Goal: Task Accomplishment & Management: Manage account settings

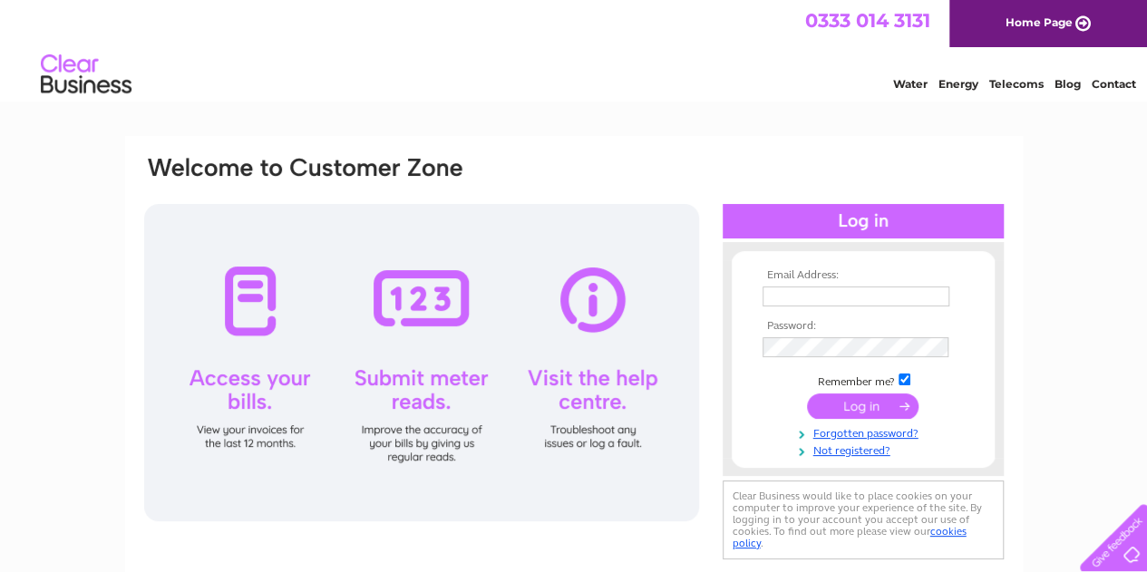
click at [776, 291] on input "text" at bounding box center [856, 297] width 187 height 20
type input "hello.hawanacafe@gmail.com"
click at [866, 394] on input "submit" at bounding box center [863, 406] width 112 height 25
click at [861, 404] on input "submit" at bounding box center [863, 406] width 112 height 25
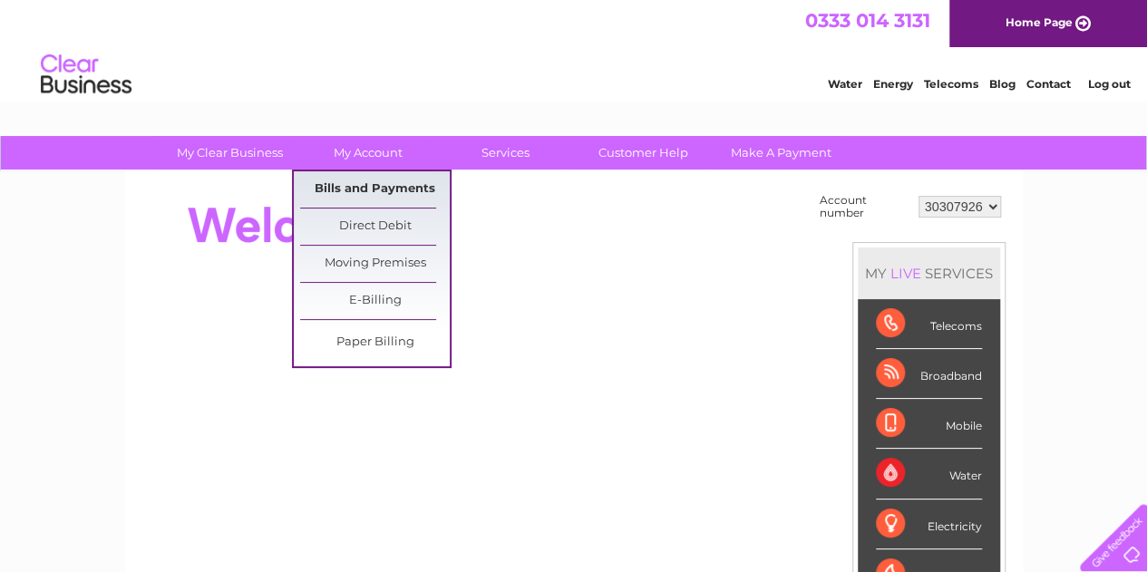
click at [384, 182] on link "Bills and Payments" at bounding box center [375, 189] width 150 height 36
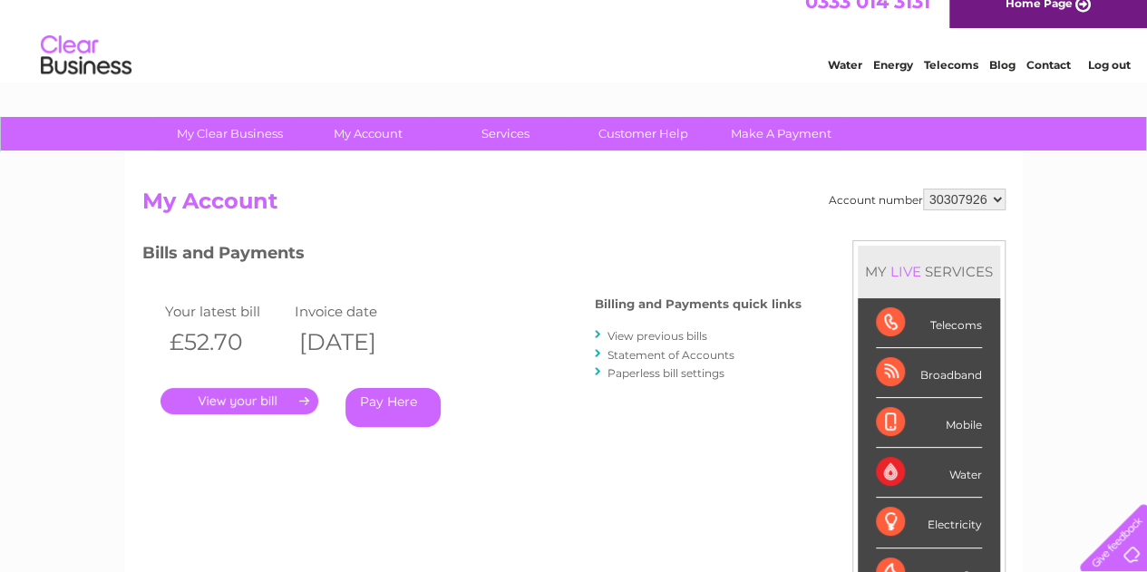
scroll to position [20, 0]
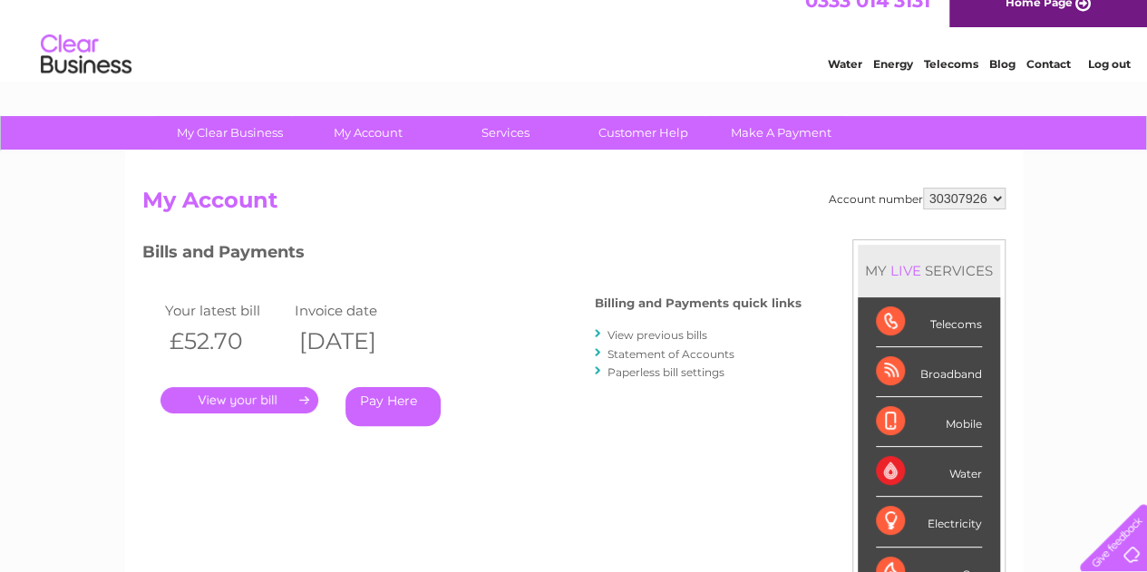
click at [265, 396] on link "." at bounding box center [239, 400] width 158 height 26
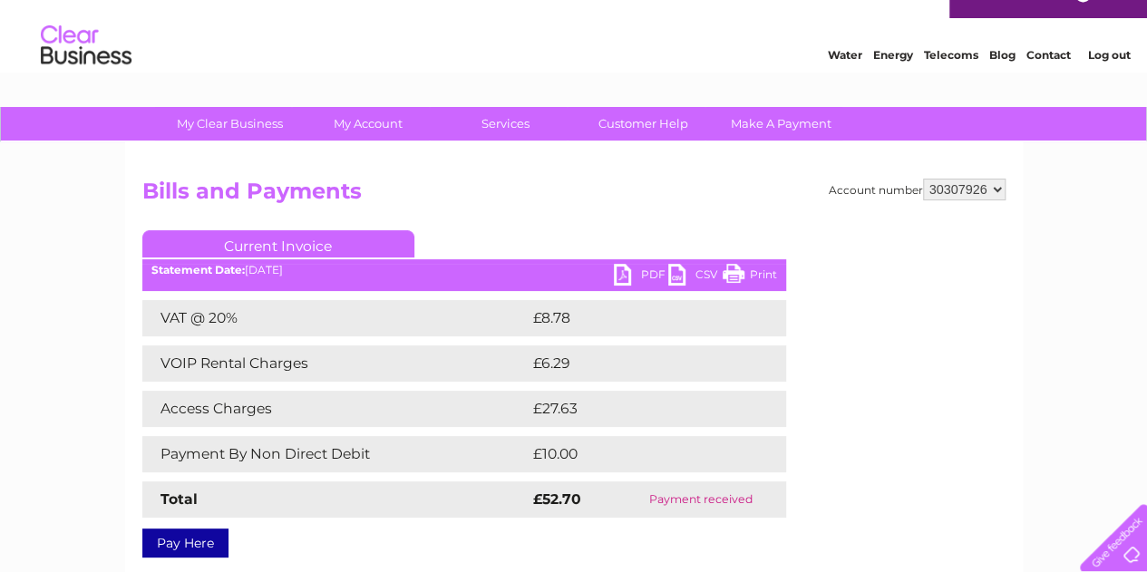
scroll to position [24, 0]
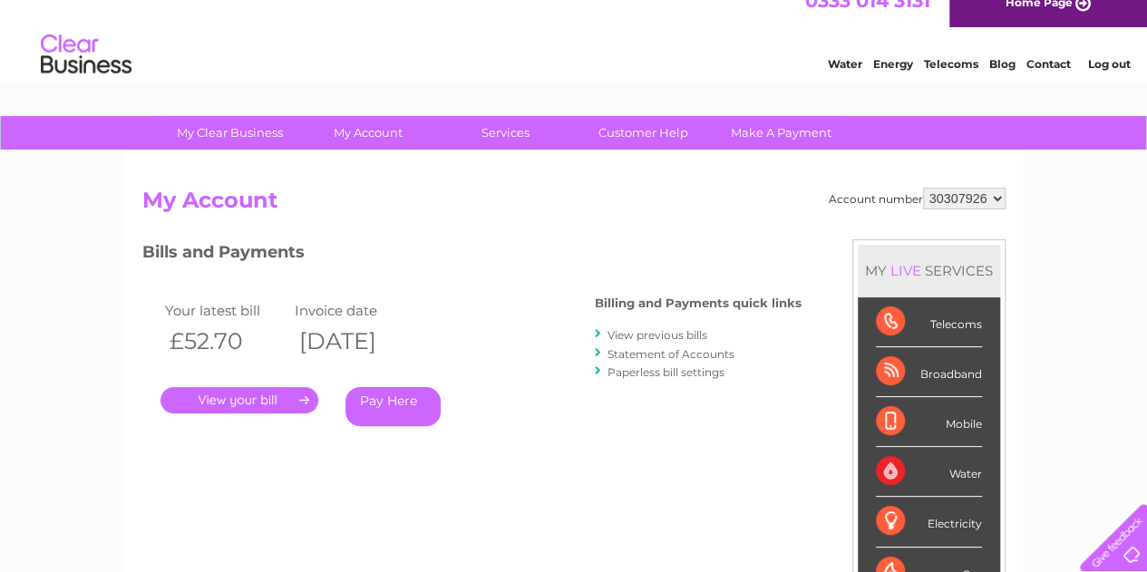
click at [693, 331] on link "View previous bills" at bounding box center [658, 335] width 100 height 14
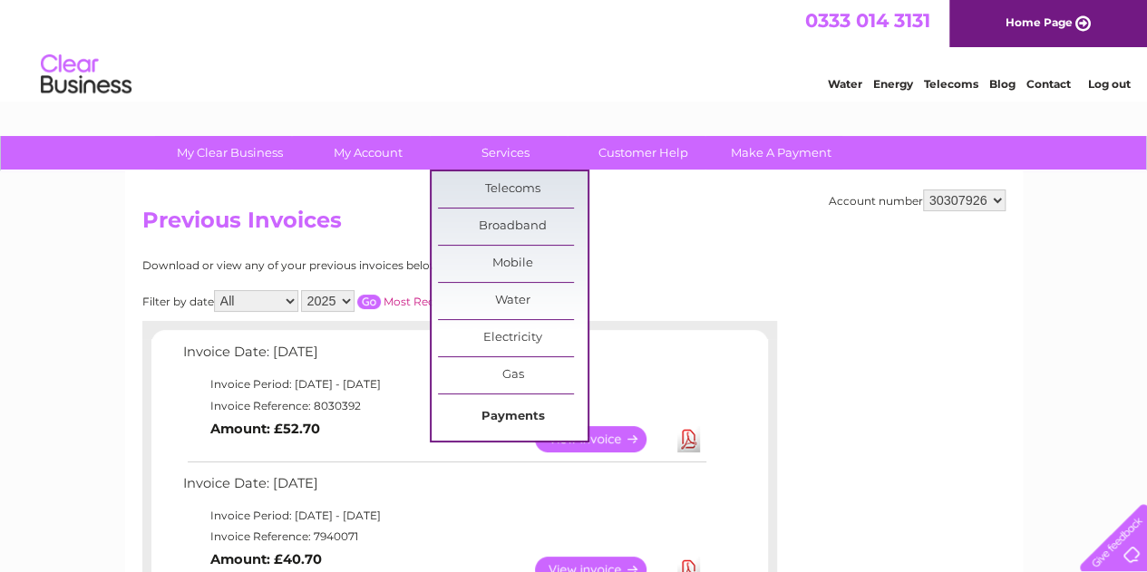
click at [501, 408] on link "Payments" at bounding box center [513, 417] width 150 height 36
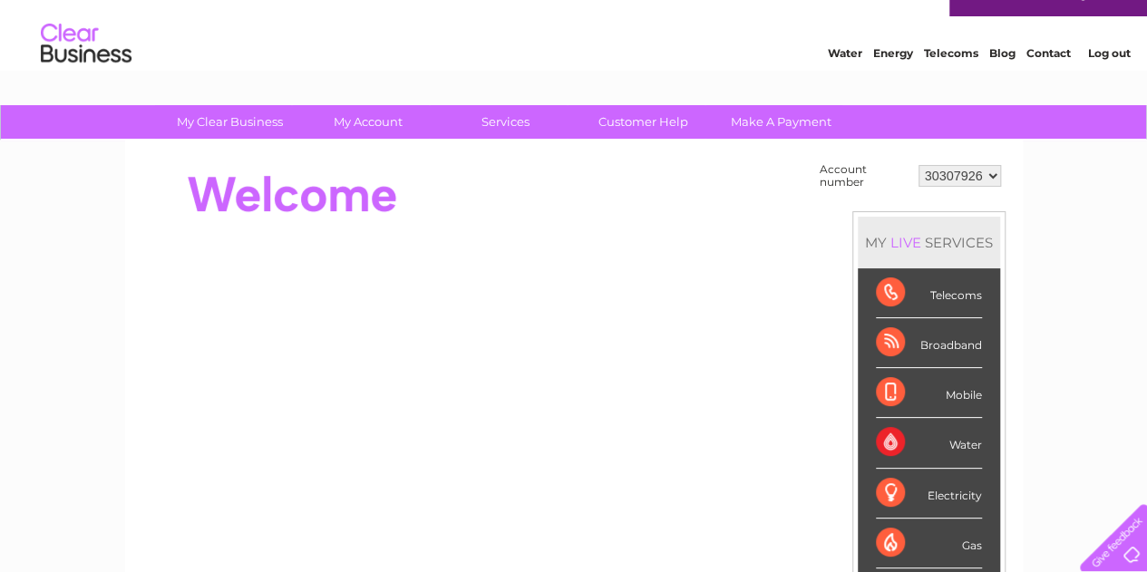
scroll to position [32, 0]
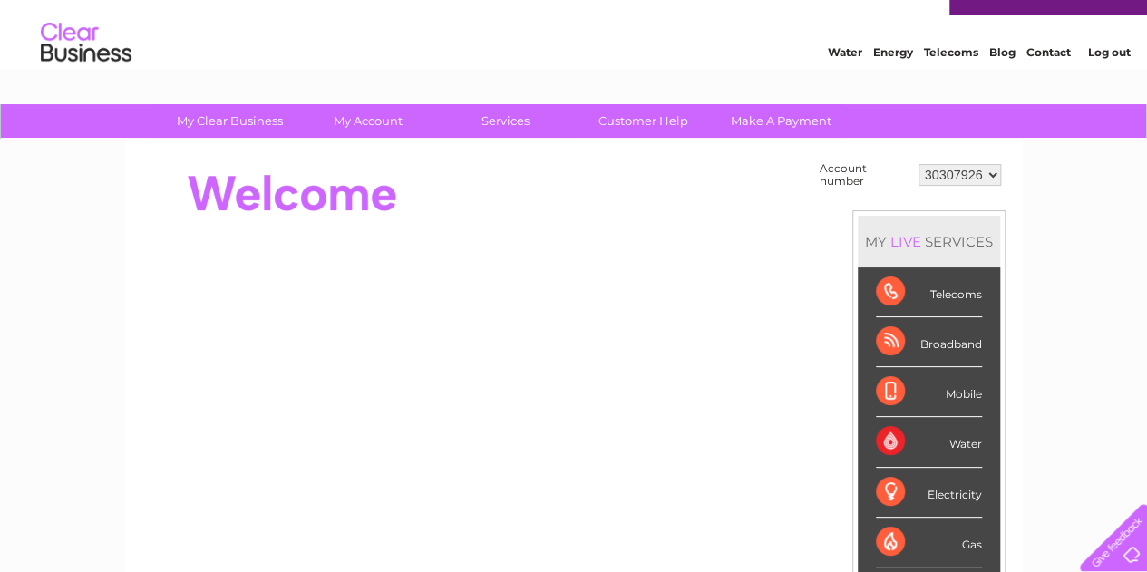
click at [950, 176] on select "30307926" at bounding box center [960, 175] width 83 height 22
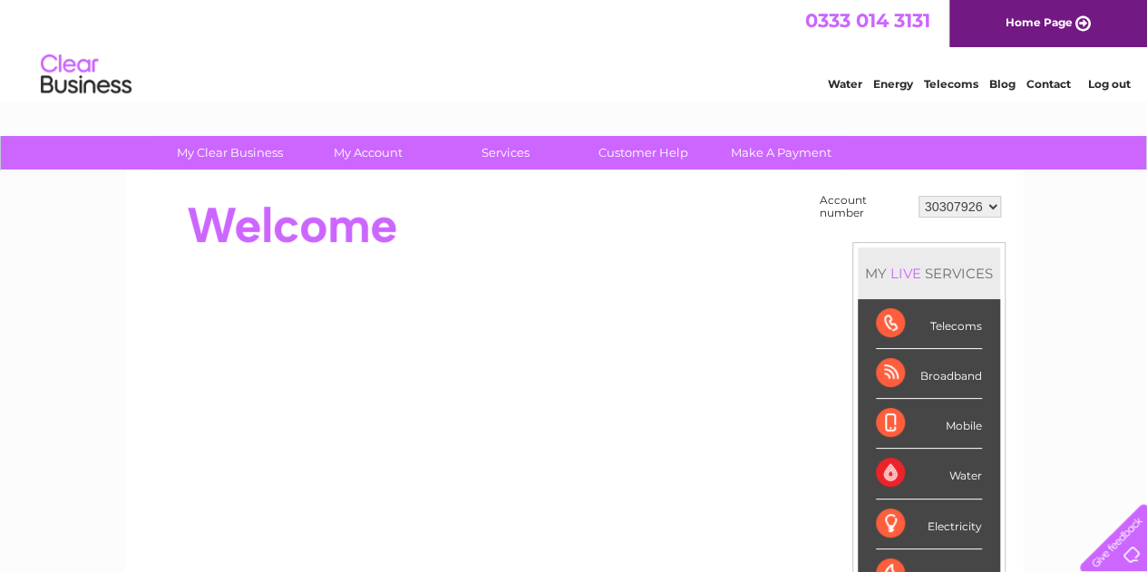
click at [623, 211] on div at bounding box center [472, 226] width 660 height 73
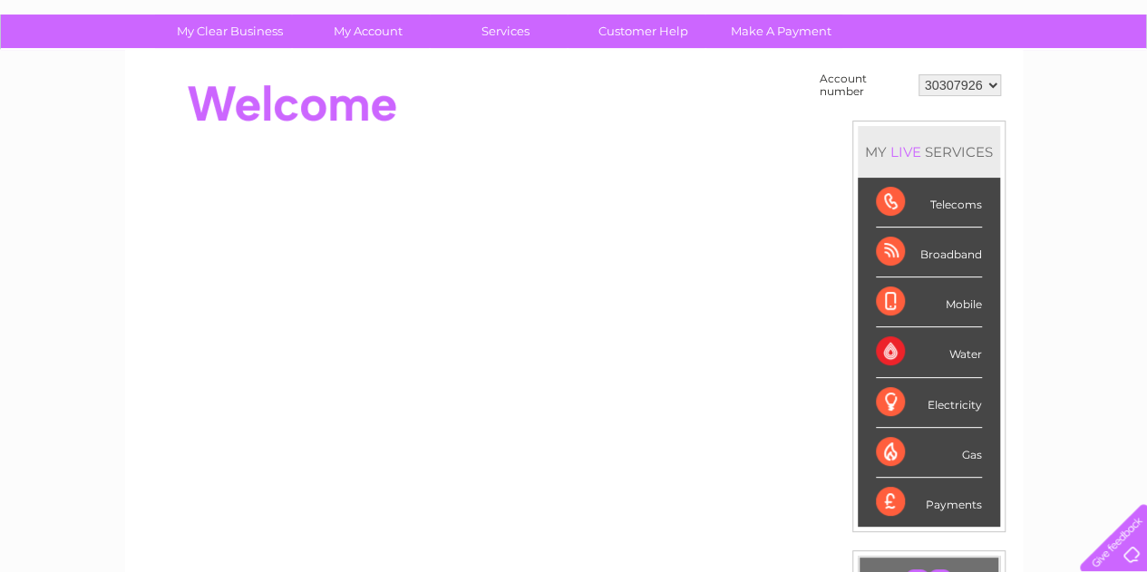
scroll to position [122, 0]
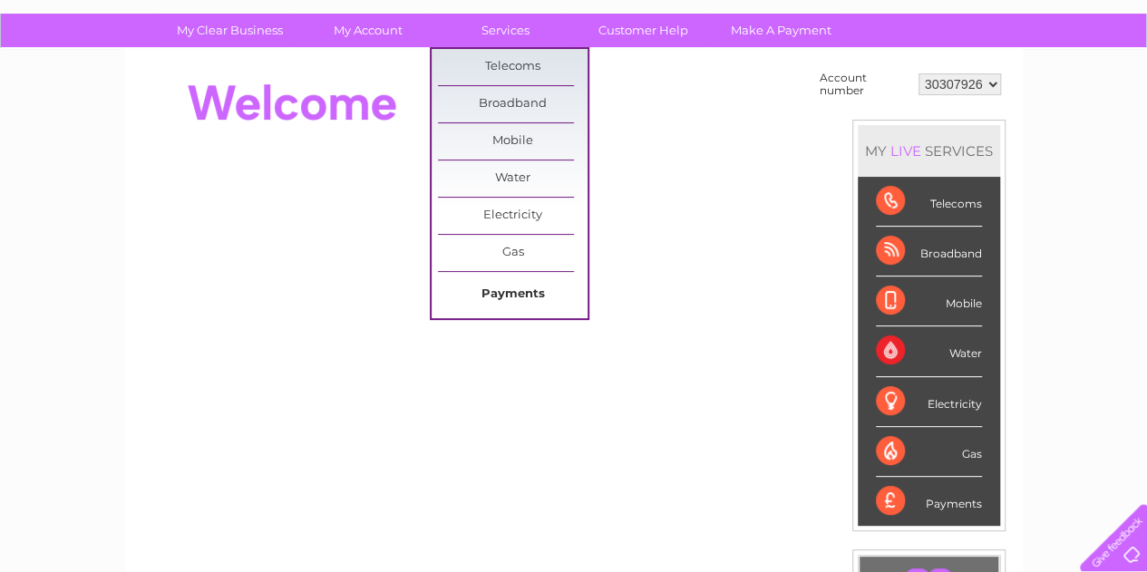
click at [514, 289] on link "Payments" at bounding box center [513, 295] width 150 height 36
